Goal: Check status: Check status

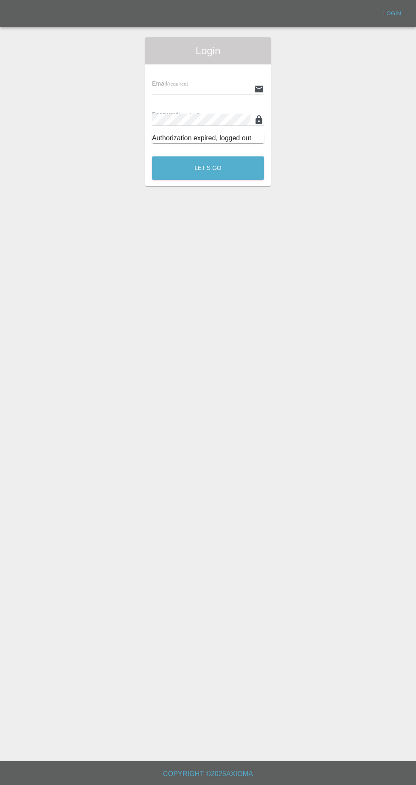
click at [196, 88] on input "text" at bounding box center [201, 89] width 98 height 12
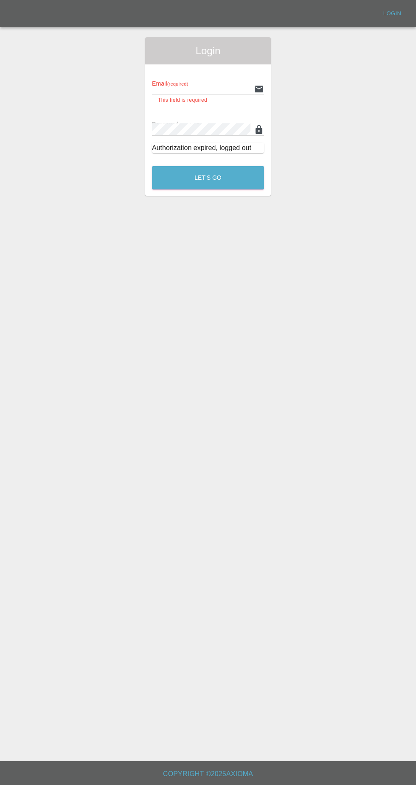
type input "[EMAIL_ADDRESS][DOMAIN_NAME]"
click at [152, 166] on button "Let's Go" at bounding box center [208, 177] width 112 height 23
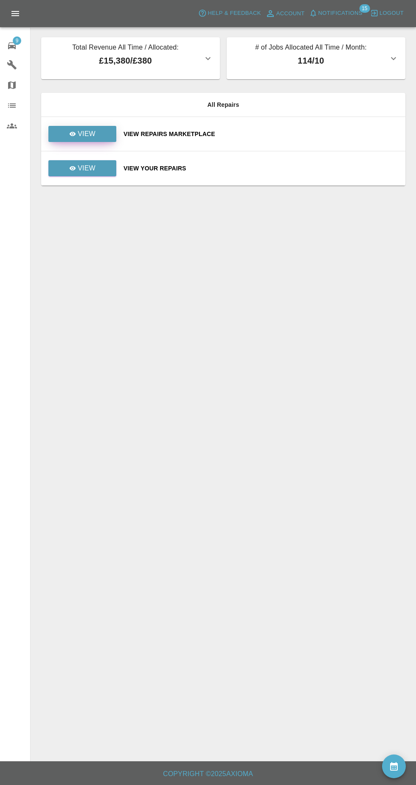
click at [97, 129] on link "View" at bounding box center [82, 134] width 68 height 16
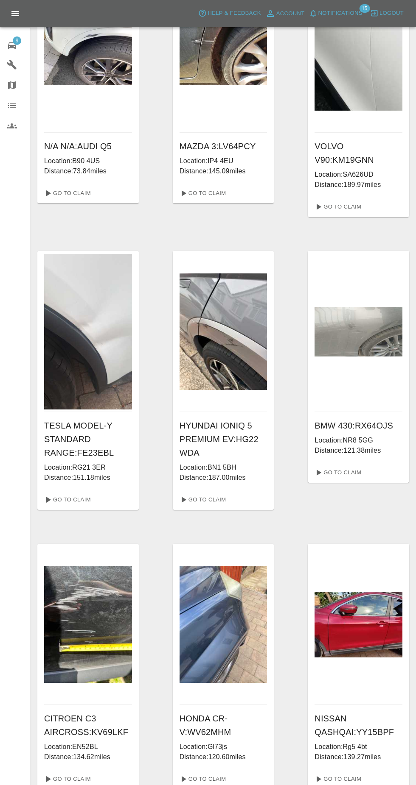
scroll to position [103, 0]
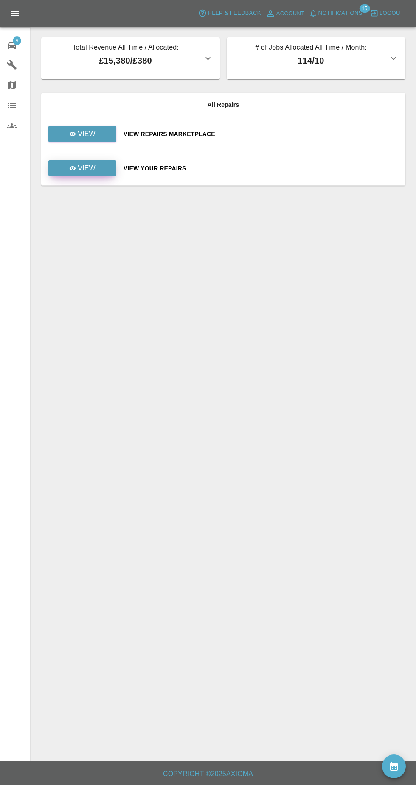
click at [107, 172] on link "View" at bounding box center [82, 168] width 68 height 16
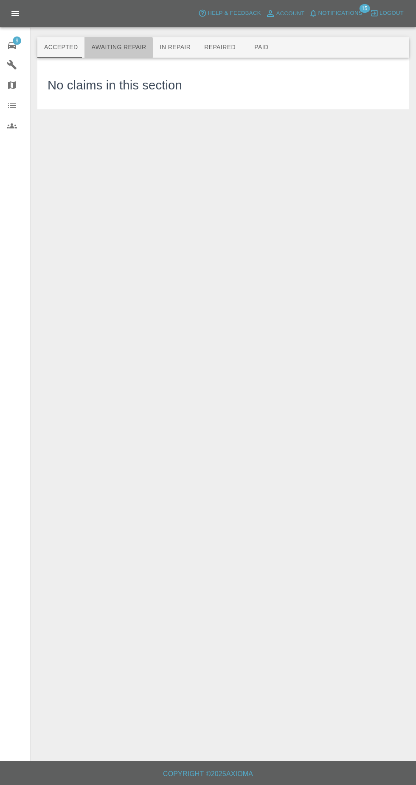
click at [115, 48] on button "Awaiting Repair" at bounding box center [118, 47] width 68 height 20
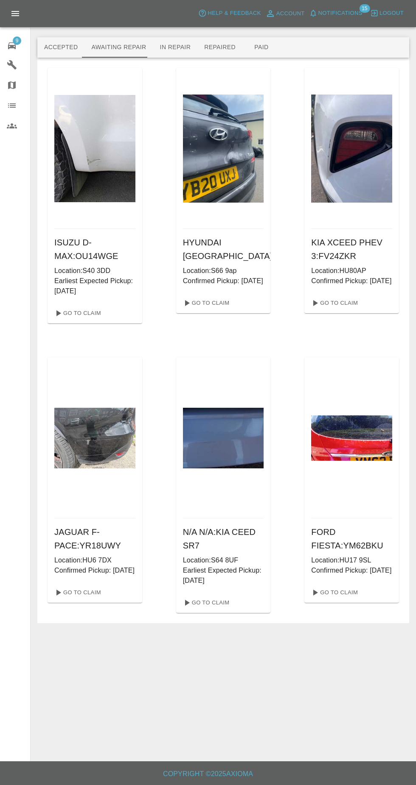
scroll to position [7, 0]
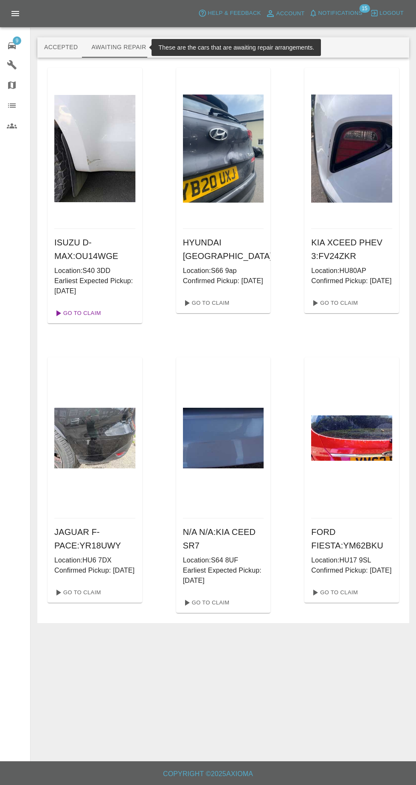
click at [72, 307] on link "Go To Claim" at bounding box center [77, 314] width 52 height 14
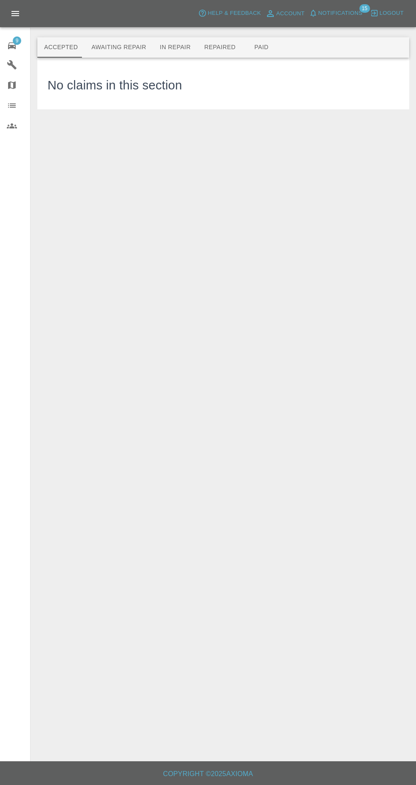
click at [88, 38] on button "Awaiting Repair" at bounding box center [118, 47] width 68 height 20
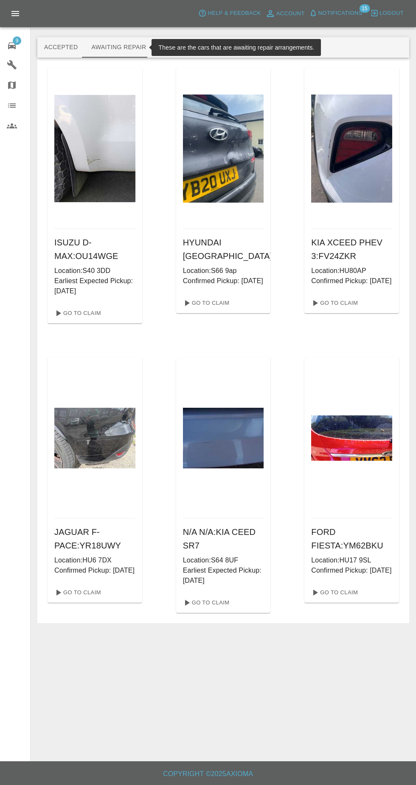
scroll to position [8, 0]
